Goal: Information Seeking & Learning: Learn about a topic

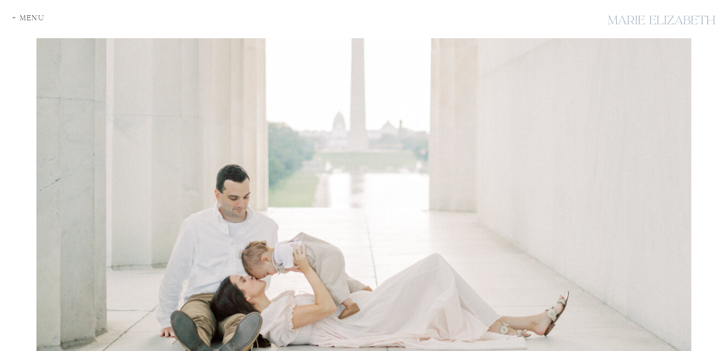
click at [34, 18] on div "+ Menu" at bounding box center [30, 19] width 37 height 10
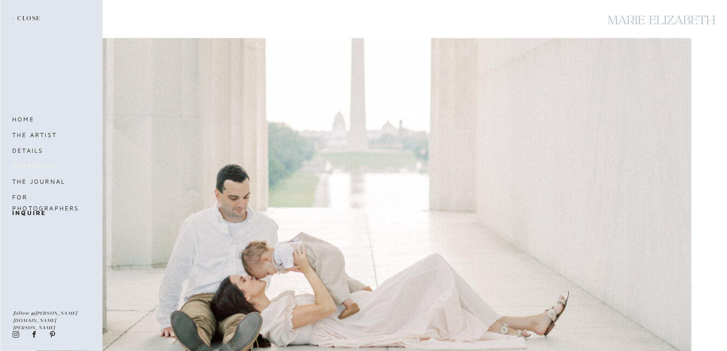
click at [30, 166] on nav "portfolio" at bounding box center [44, 166] width 64 height 11
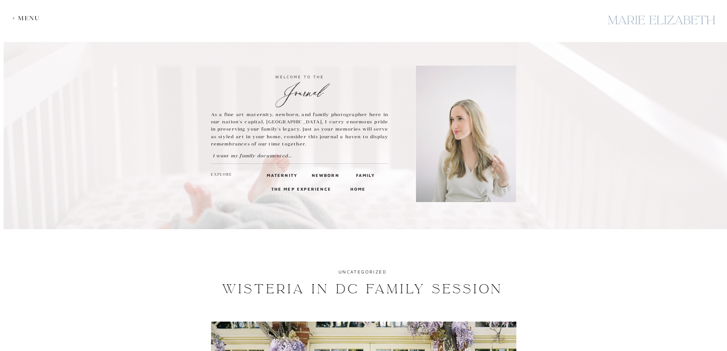
click at [366, 174] on h3 "Family" at bounding box center [365, 174] width 18 height 7
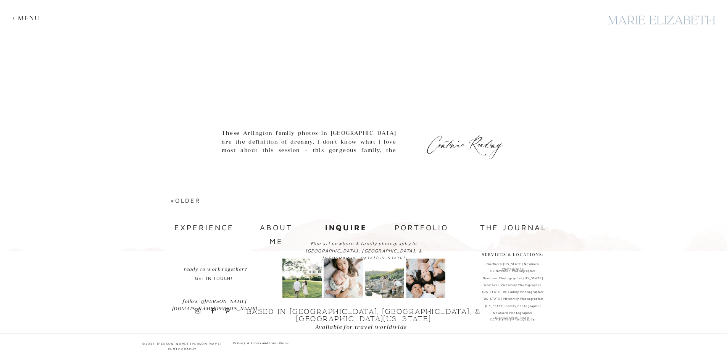
scroll to position [3311, 0]
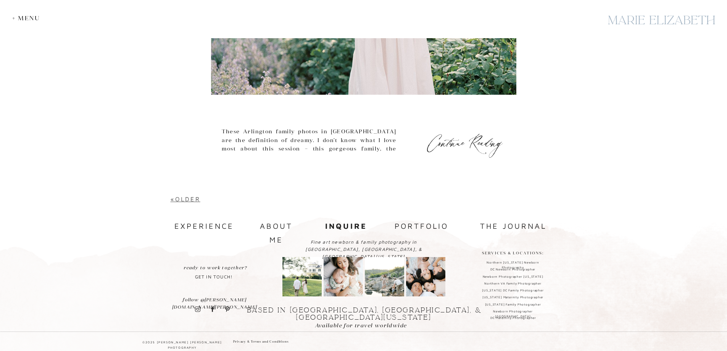
click at [185, 200] on link "«Older" at bounding box center [186, 198] width 30 height 7
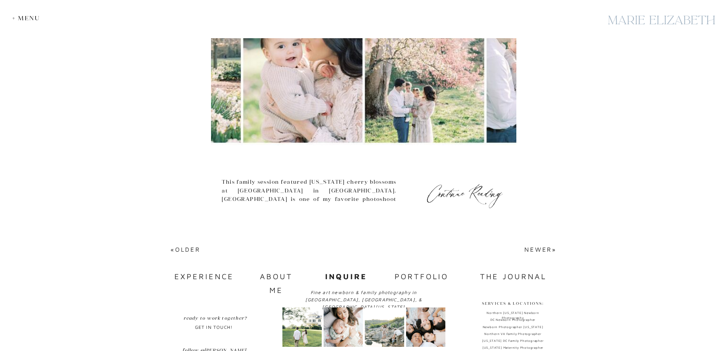
scroll to position [3363, 0]
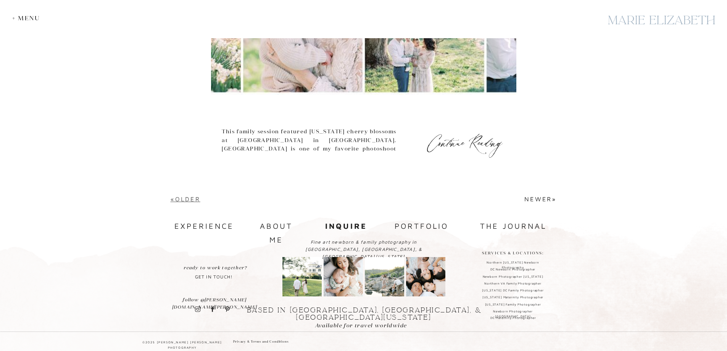
click at [183, 198] on link "«Older" at bounding box center [186, 198] width 30 height 7
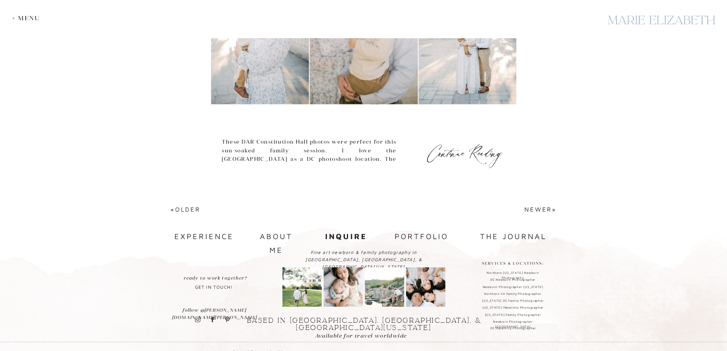
scroll to position [3363, 0]
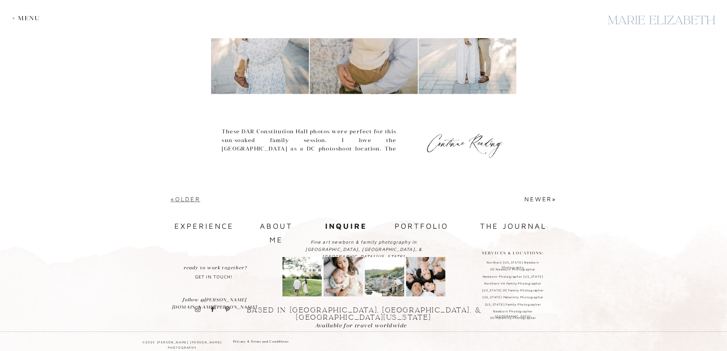
click at [188, 200] on link "«Older" at bounding box center [186, 198] width 30 height 7
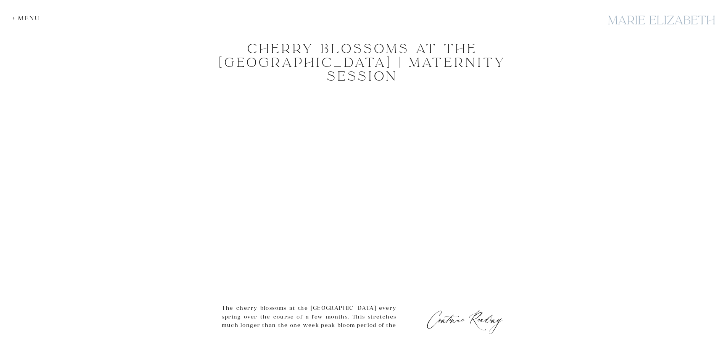
scroll to position [3349, 0]
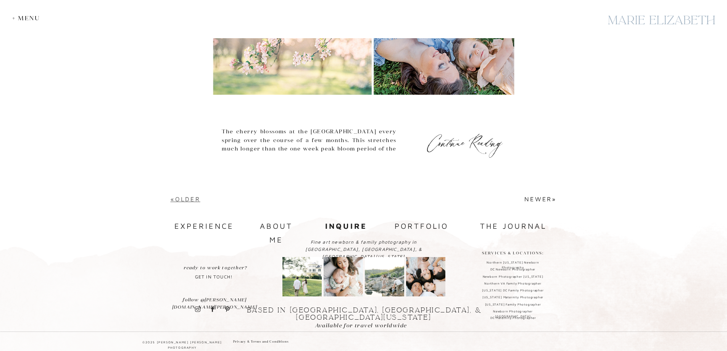
click at [182, 198] on link "«Older" at bounding box center [186, 198] width 30 height 7
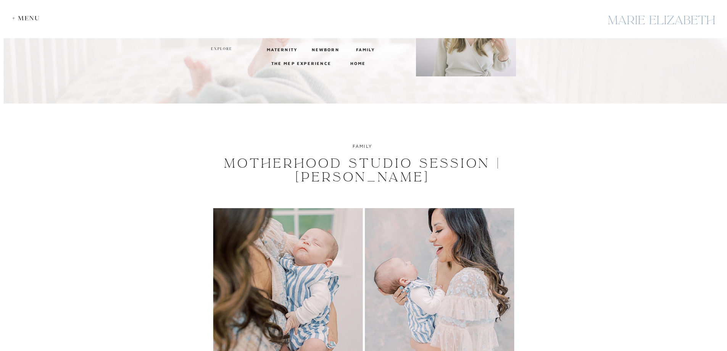
scroll to position [305, 0]
